Goal: Information Seeking & Learning: Learn about a topic

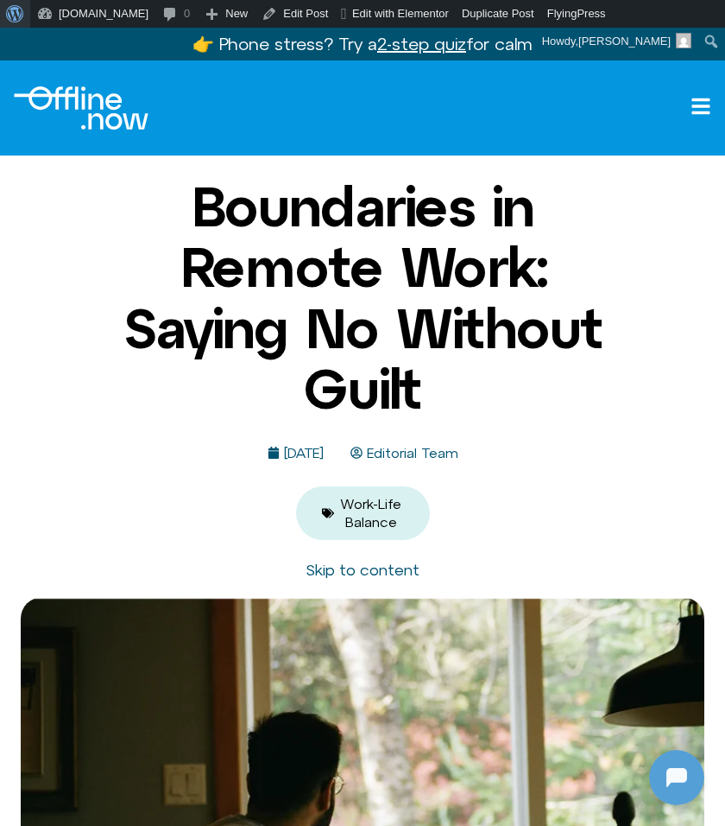
click at [15, 7] on span "Toolbar" at bounding box center [12, 12] width 13 height 24
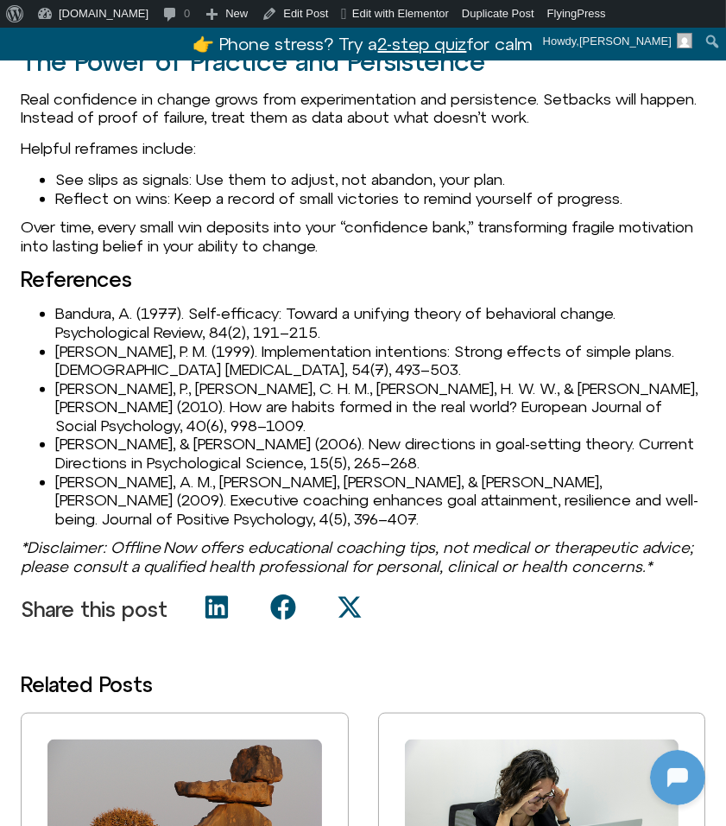
scroll to position [1832, 0]
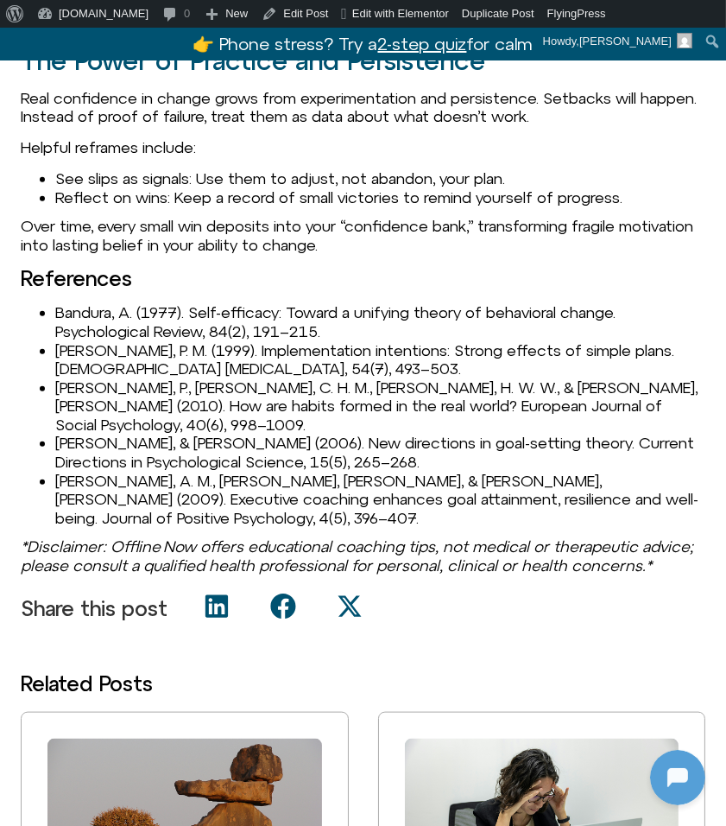
click at [95, 340] on li "Bandura, A. (1977). Self-efficacy: Toward a unifying theory of behavioral chang…" at bounding box center [380, 321] width 650 height 37
copy li "Bandura"
click at [86, 378] on li "Gollwitzer, P. M. (1999). Implementation intentions: Strong effects of simple p…" at bounding box center [380, 359] width 650 height 37
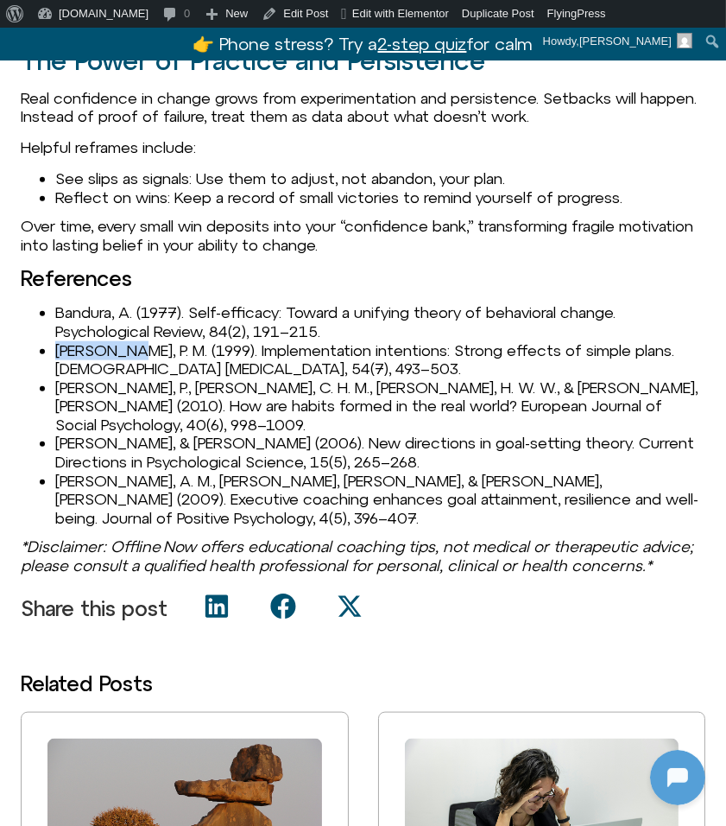
copy li "Gollwitzer"
click at [127, 378] on li "Gollwitzer, P. M. (1999). Implementation intentions: Strong effects of simple p…" at bounding box center [380, 359] width 650 height 37
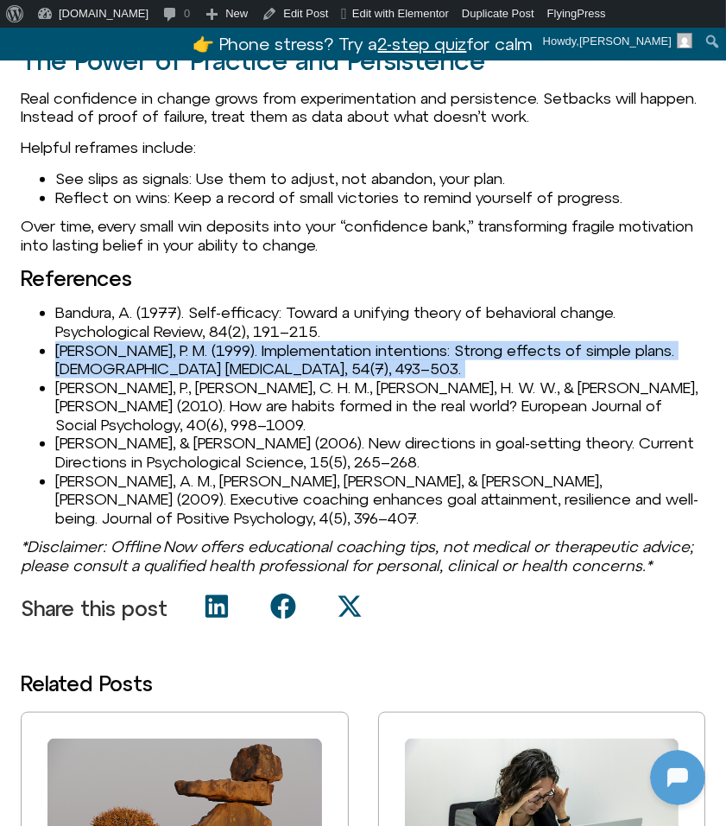
click at [127, 378] on li "Gollwitzer, P. M. (1999). Implementation intentions: Strong effects of simple p…" at bounding box center [380, 359] width 650 height 37
copy ul "Gollwitzer, P. M. (1999). Implementation intentions: Strong effects of simple p…"
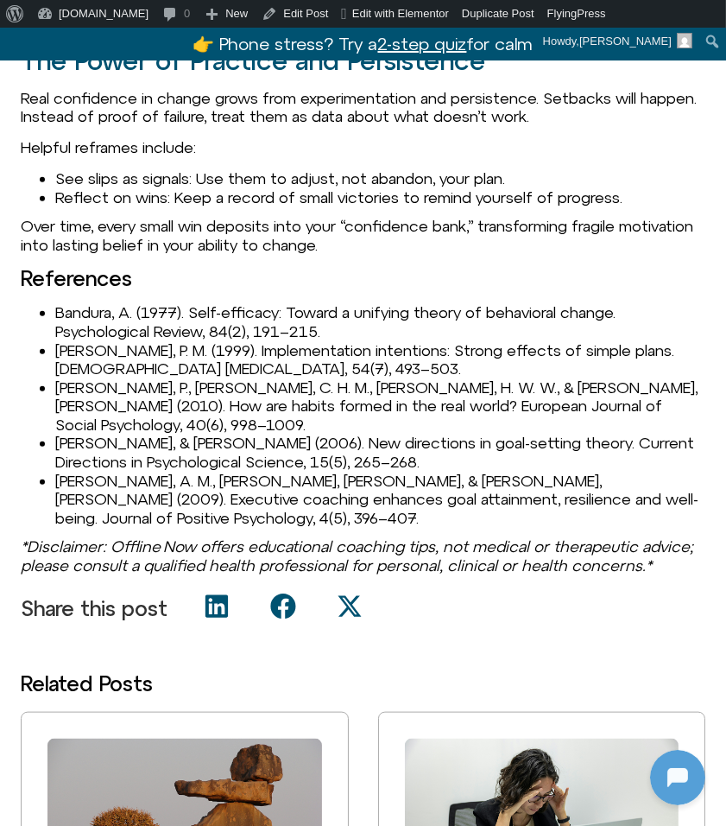
click at [92, 378] on li "Gollwitzer, P. M. (1999). Implementation intentions: Strong effects of simple p…" at bounding box center [380, 359] width 650 height 37
copy li "Gollwitzer"
click at [195, 378] on li "Gollwitzer, P. M. (1999). Implementation intentions: Strong effects of simple p…" at bounding box center [380, 359] width 650 height 37
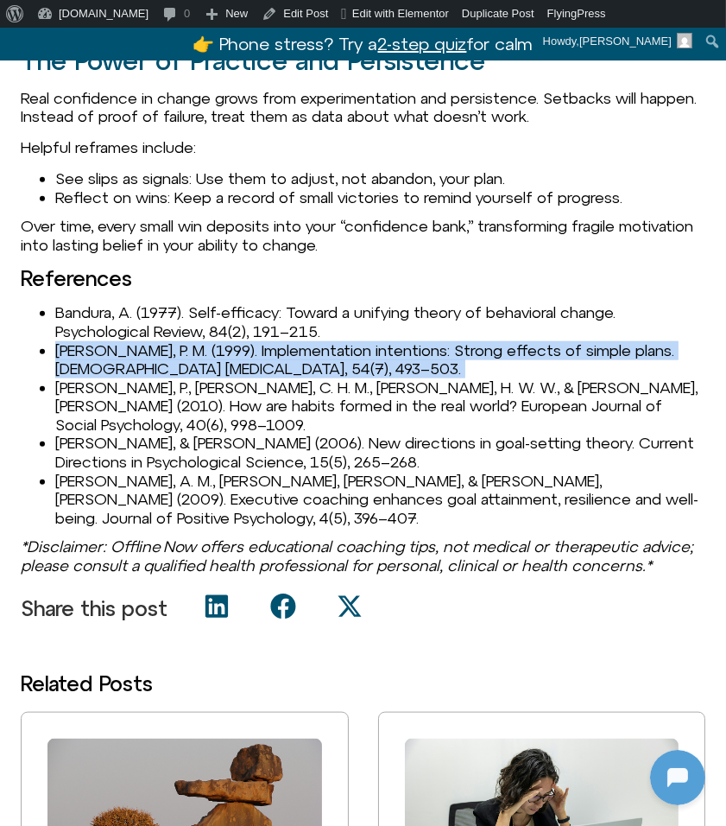
click at [195, 378] on li "Gollwitzer, P. M. (1999). Implementation intentions: Strong effects of simple p…" at bounding box center [380, 359] width 650 height 37
copy ul "Gollwitzer, P. M. (1999). Implementation intentions: Strong effects of simple p…"
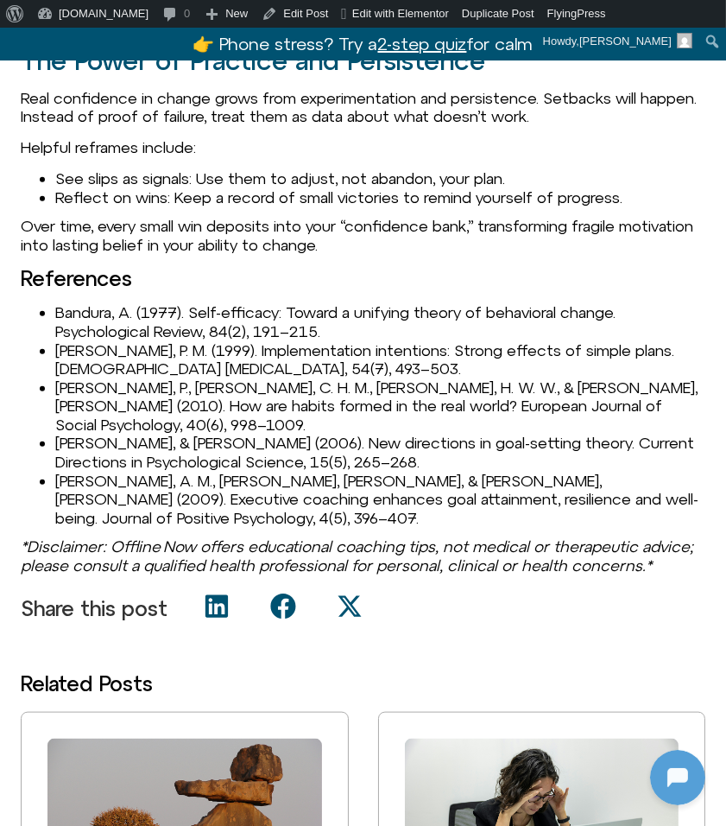
click at [74, 434] on li "Lally, P., Van Jaarsveld, C. H. M., Potts, H. W. W., & Wardle, J. (2010). How a…" at bounding box center [380, 406] width 650 height 56
click at [77, 424] on li "Lally, P., Van Jaarsveld, C. H. M., Potts, H. W. W., & Wardle, J. (2010). How a…" at bounding box center [380, 406] width 650 height 56
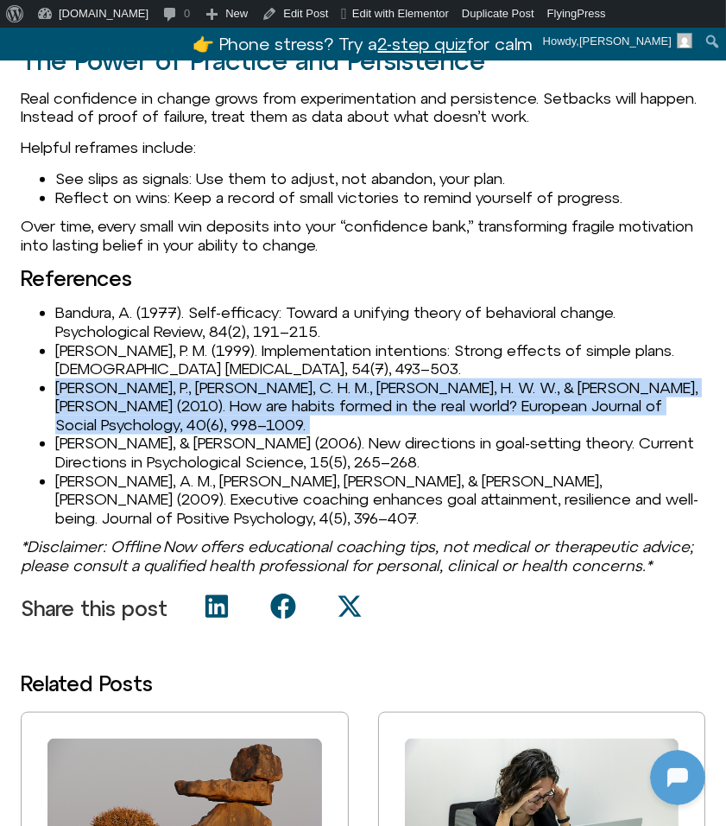
click at [77, 424] on li "Lally, P., Van Jaarsveld, C. H. M., Potts, H. W. W., & Wardle, J. (2010). How a…" at bounding box center [380, 406] width 650 height 56
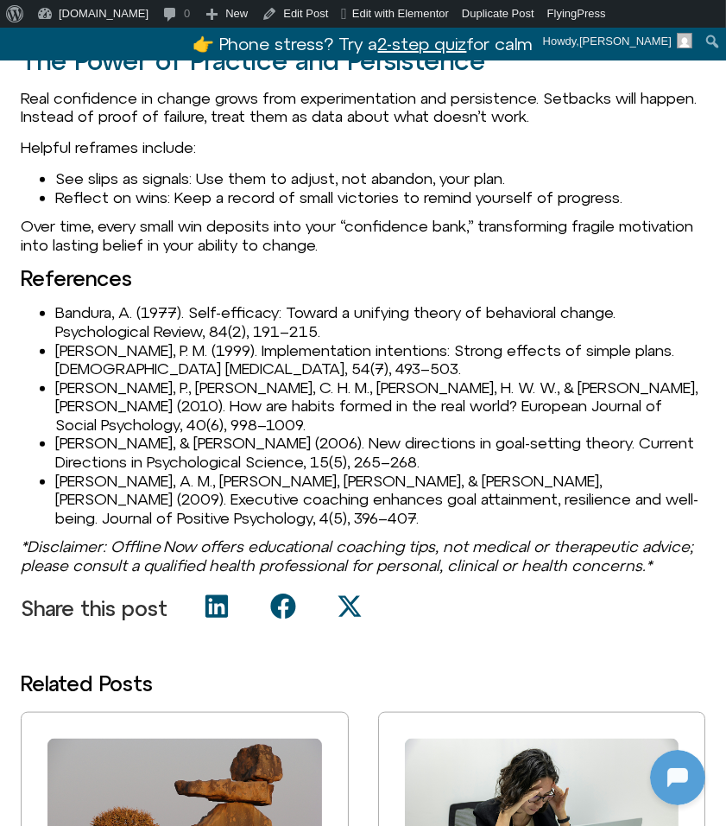
click at [77, 462] on li "Locke, E. A., & Latham, G. P. (2006). New directions in goal-setting theory. Cu…" at bounding box center [380, 452] width 650 height 37
copy li "[PERSON_NAME]"
click at [140, 471] on li "Locke, E. A., & Latham, G. P. (2006). New directions in goal-setting theory. Cu…" at bounding box center [380, 452] width 650 height 37
drag, startPoint x: 57, startPoint y: 461, endPoint x: 214, endPoint y: 461, distance: 157.2
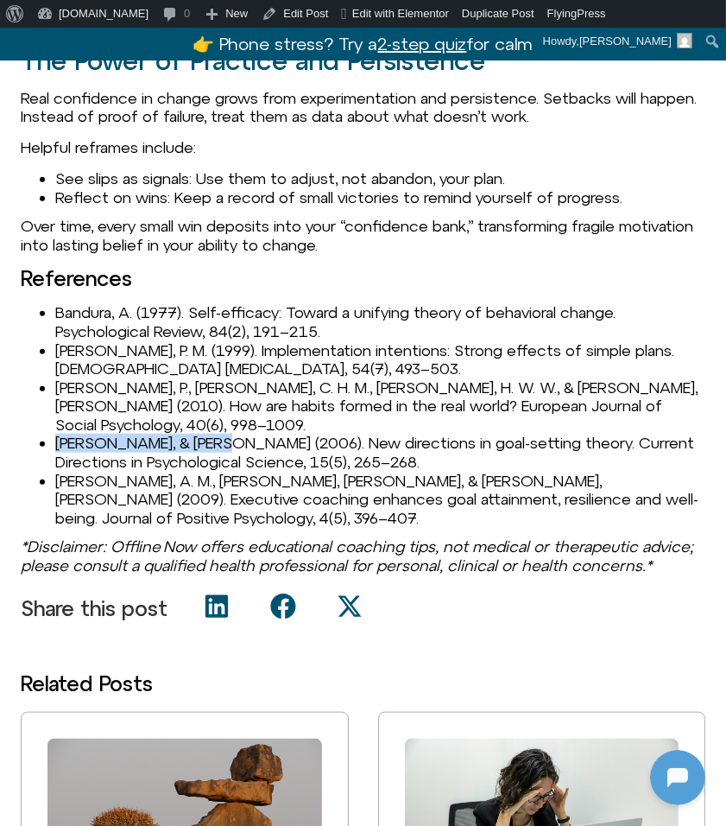
click at [214, 461] on li "Locke, E. A., & Latham, G. P. (2006). New directions in goal-setting theory. Cu…" at bounding box center [380, 452] width 650 height 37
copy li "[PERSON_NAME], & [PERSON_NAME]"
click at [115, 464] on li "Locke, E. A., & Latham, G. P. (2006). New directions in goal-setting theory. Cu…" at bounding box center [380, 452] width 650 height 37
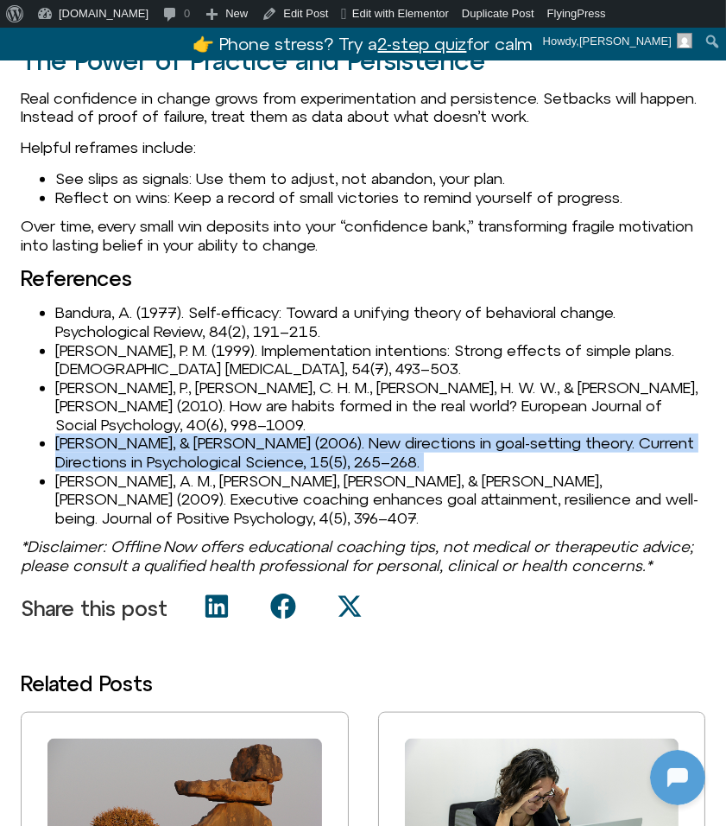
click at [115, 464] on li "Locke, E. A., & Latham, G. P. (2006). New directions in goal-setting theory. Cu…" at bounding box center [380, 452] width 650 height 37
copy ul "Locke, E. A., & Latham, G. P. (2006). New directions in goal-setting theory. Cu…"
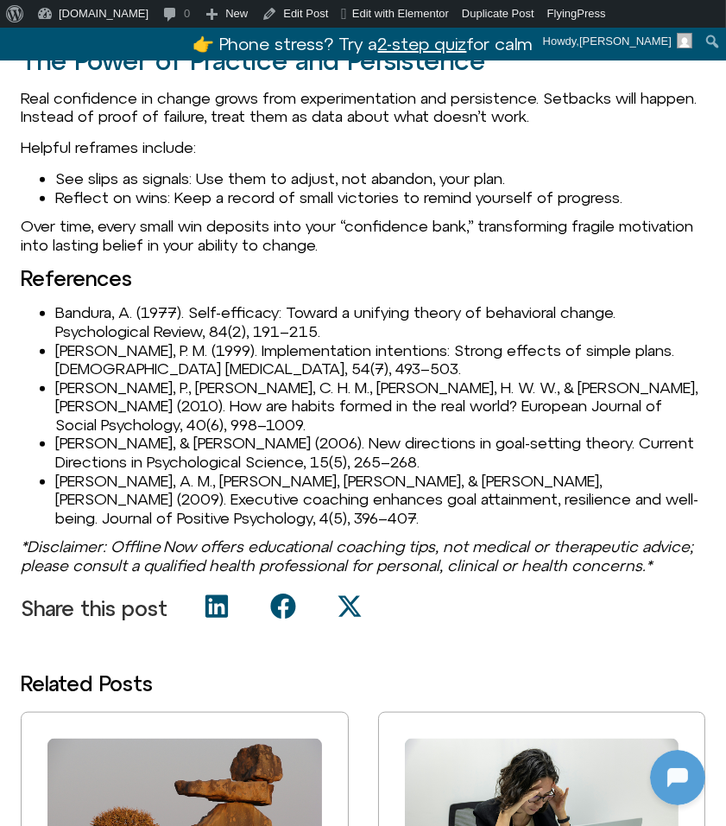
click at [129, 519] on li "Grant, A. M., Curtayne, L., & Burton, G. (2009). Executive coaching enhances go…" at bounding box center [380, 500] width 650 height 56
click at [81, 497] on li "Grant, A. M., Curtayne, L., & Burton, G. (2009). Executive coaching enhances go…" at bounding box center [380, 500] width 650 height 56
click at [71, 497] on li "Grant, A. M., Curtayne, L., & Burton, G. (2009). Executive coaching enhances go…" at bounding box center [380, 500] width 650 height 56
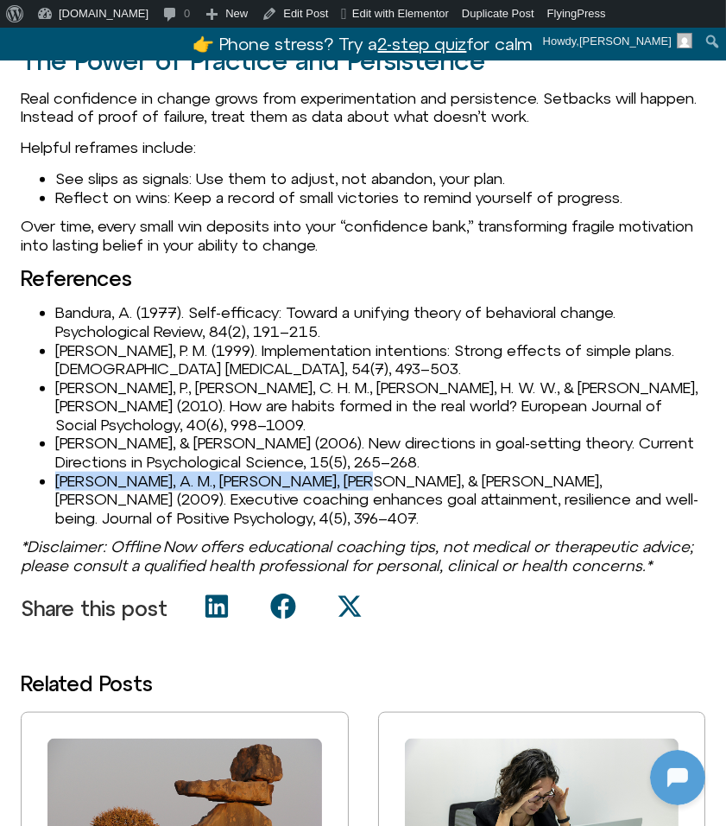
drag, startPoint x: 60, startPoint y: 497, endPoint x: 330, endPoint y: 494, distance: 269.5
click at [330, 494] on li "Grant, A. M., Curtayne, L., & Burton, G. (2009). Executive coaching enhances go…" at bounding box center [380, 500] width 650 height 56
copy li "Grant, A. M., Curtayne, L., & Burton, G."
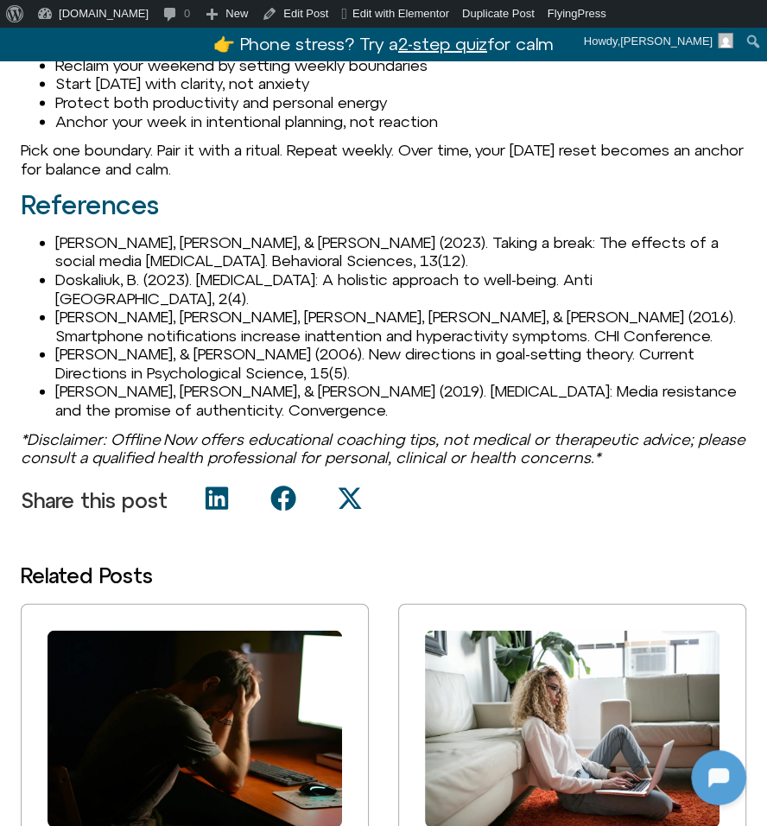
scroll to position [2032, 0]
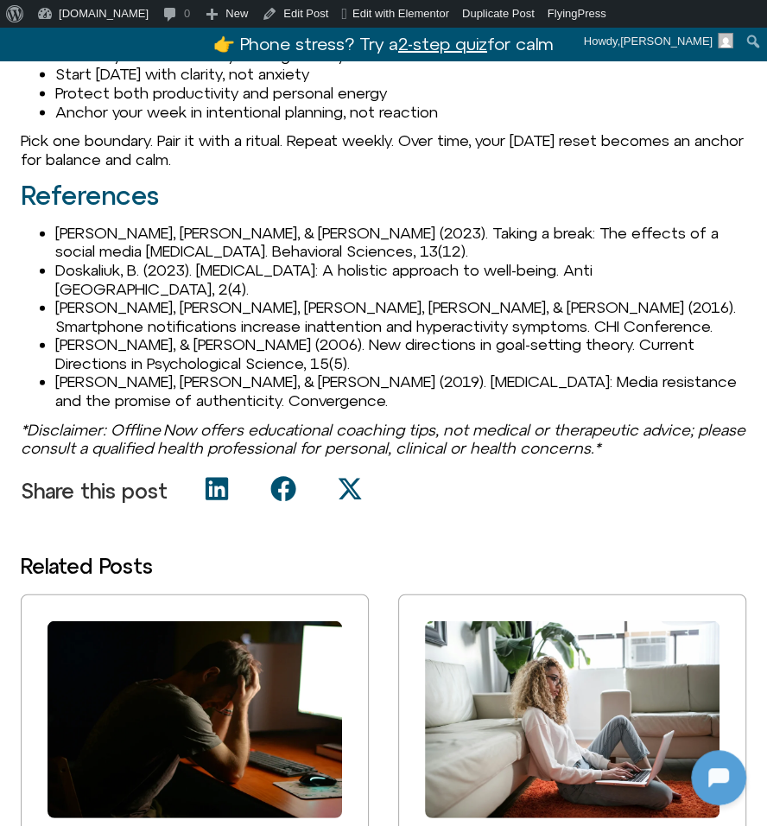
click at [102, 238] on li "[PERSON_NAME], [PERSON_NAME], & [PERSON_NAME] (2023). Taking a break: The effec…" at bounding box center [400, 242] width 691 height 37
click at [89, 237] on li "[PERSON_NAME], [PERSON_NAME], & [PERSON_NAME] (2023). Taking a break: The effec…" at bounding box center [400, 242] width 691 height 37
click at [29, 234] on ul "[PERSON_NAME], [PERSON_NAME], & [PERSON_NAME] (2023). Taking a break: The effec…" at bounding box center [383, 317] width 725 height 187
drag, startPoint x: 55, startPoint y: 234, endPoint x: 212, endPoint y: 234, distance: 157.2
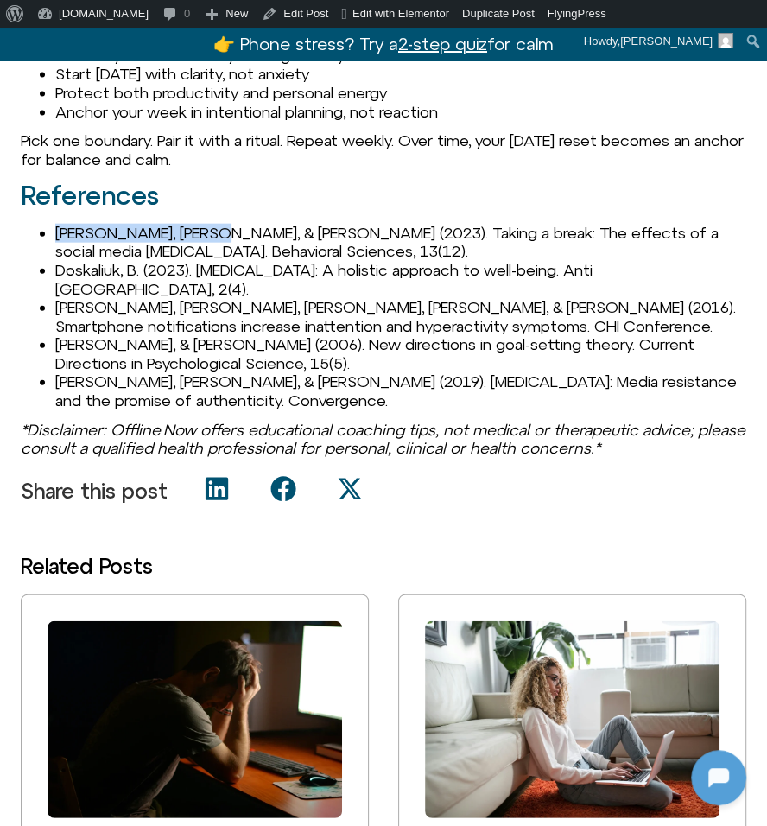
click at [212, 234] on li "[PERSON_NAME], [PERSON_NAME], & [PERSON_NAME] (2023). Taking a break: The effec…" at bounding box center [400, 242] width 691 height 37
copy li "[PERSON_NAME], P., & [PERSON_NAME]"
click at [95, 272] on li "Doskaliuk, B. (2023). [MEDICAL_DATA]: A holistic approach to well-being. Anti […" at bounding box center [400, 279] width 691 height 37
copy li "Doskaliuk"
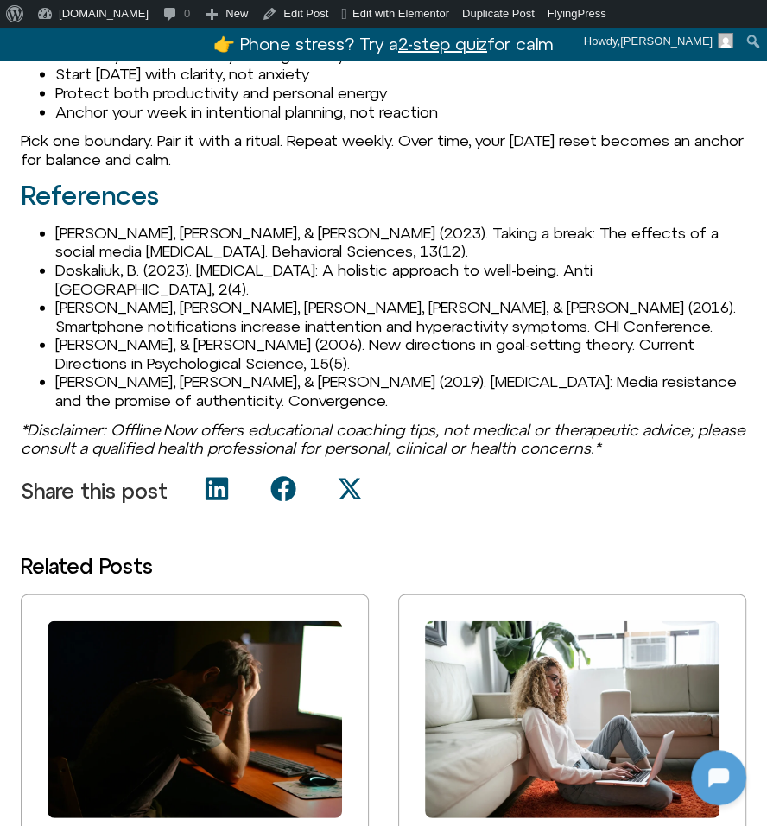
click at [92, 306] on li "[PERSON_NAME], [PERSON_NAME], [PERSON_NAME], [PERSON_NAME], & [PERSON_NAME] (20…" at bounding box center [400, 316] width 691 height 37
copy li "Kushlev"
click at [78, 343] on li "[PERSON_NAME], & [PERSON_NAME] (2006). New directions in goal-setting theory. C…" at bounding box center [400, 353] width 691 height 37
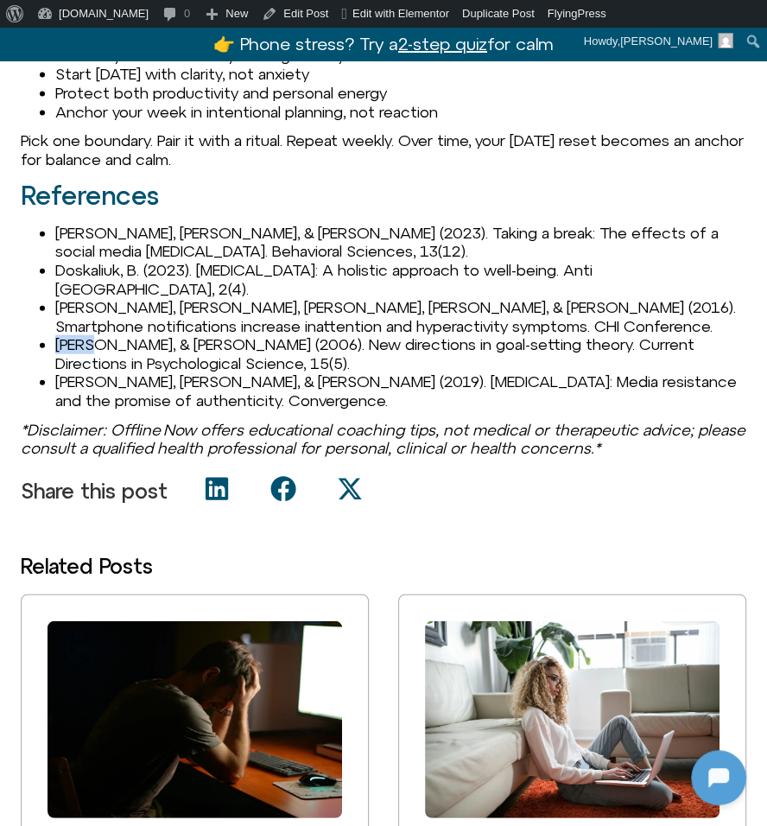
copy li "[PERSON_NAME]"
click at [83, 379] on li "[PERSON_NAME], [PERSON_NAME], & [PERSON_NAME] (2019). [MEDICAL_DATA]: Media res…" at bounding box center [400, 390] width 691 height 37
drag, startPoint x: 58, startPoint y: 346, endPoint x: 209, endPoint y: 338, distance: 151.4
click at [209, 338] on li "[PERSON_NAME], & [PERSON_NAME] (2006). New directions in goal-setting theory. C…" at bounding box center [400, 353] width 691 height 37
copy li "[PERSON_NAME], & [PERSON_NAME]"
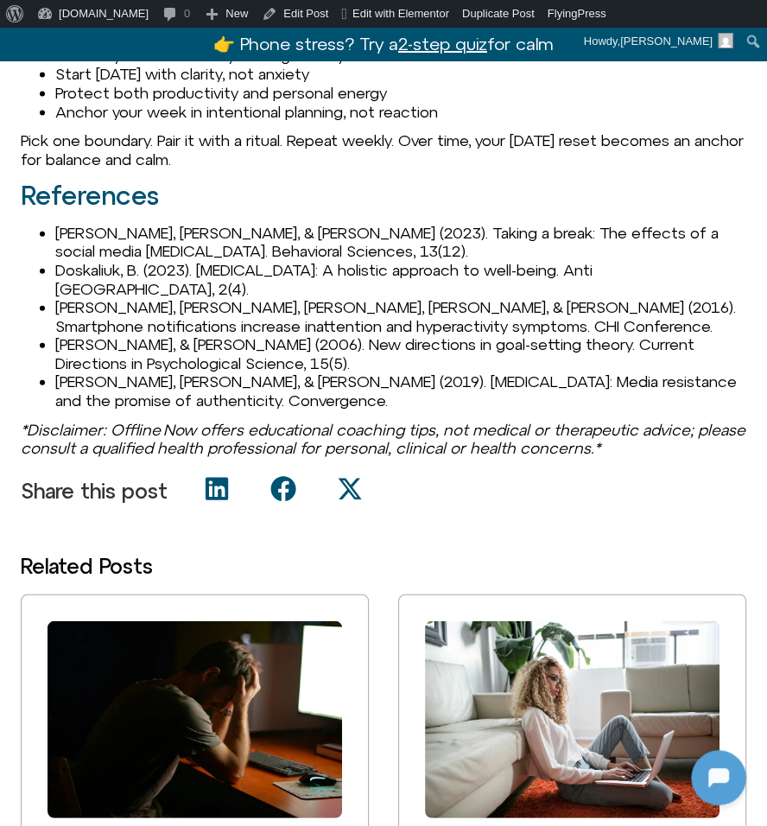
click at [119, 371] on li "[PERSON_NAME], & [PERSON_NAME] (2006). New directions in goal-setting theory. C…" at bounding box center [400, 353] width 691 height 37
click at [116, 382] on li "[PERSON_NAME], [PERSON_NAME], & [PERSON_NAME] (2019). [MEDICAL_DATA]: Media res…" at bounding box center [400, 390] width 691 height 37
copy li "[PERSON_NAME]"
